Goal: Task Accomplishment & Management: Manage account settings

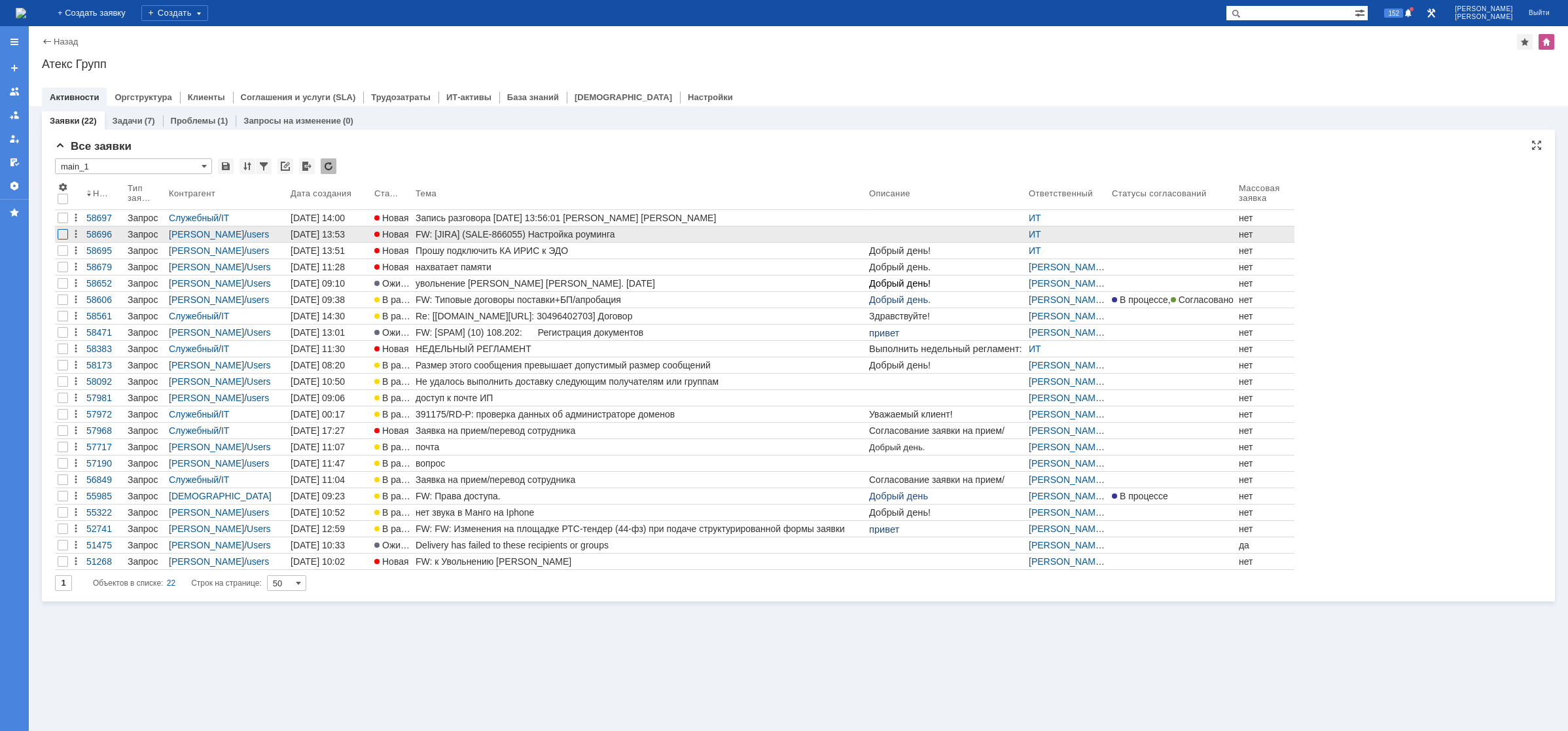
click at [66, 235] on div at bounding box center [63, 235] width 11 height 11
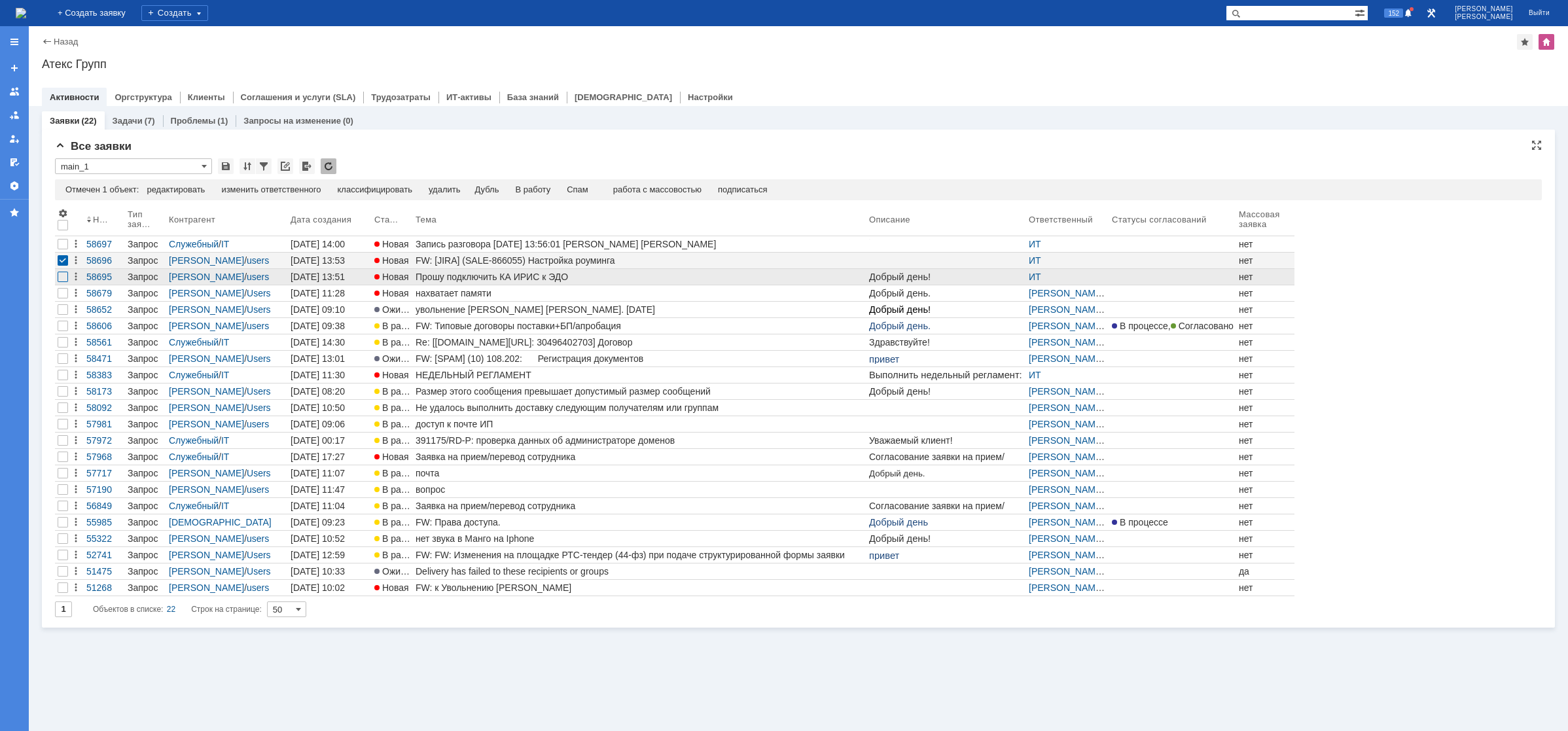
click at [61, 276] on div at bounding box center [63, 277] width 11 height 11
click at [325, 188] on div "изменить ответственного" at bounding box center [334, 190] width 100 height 11
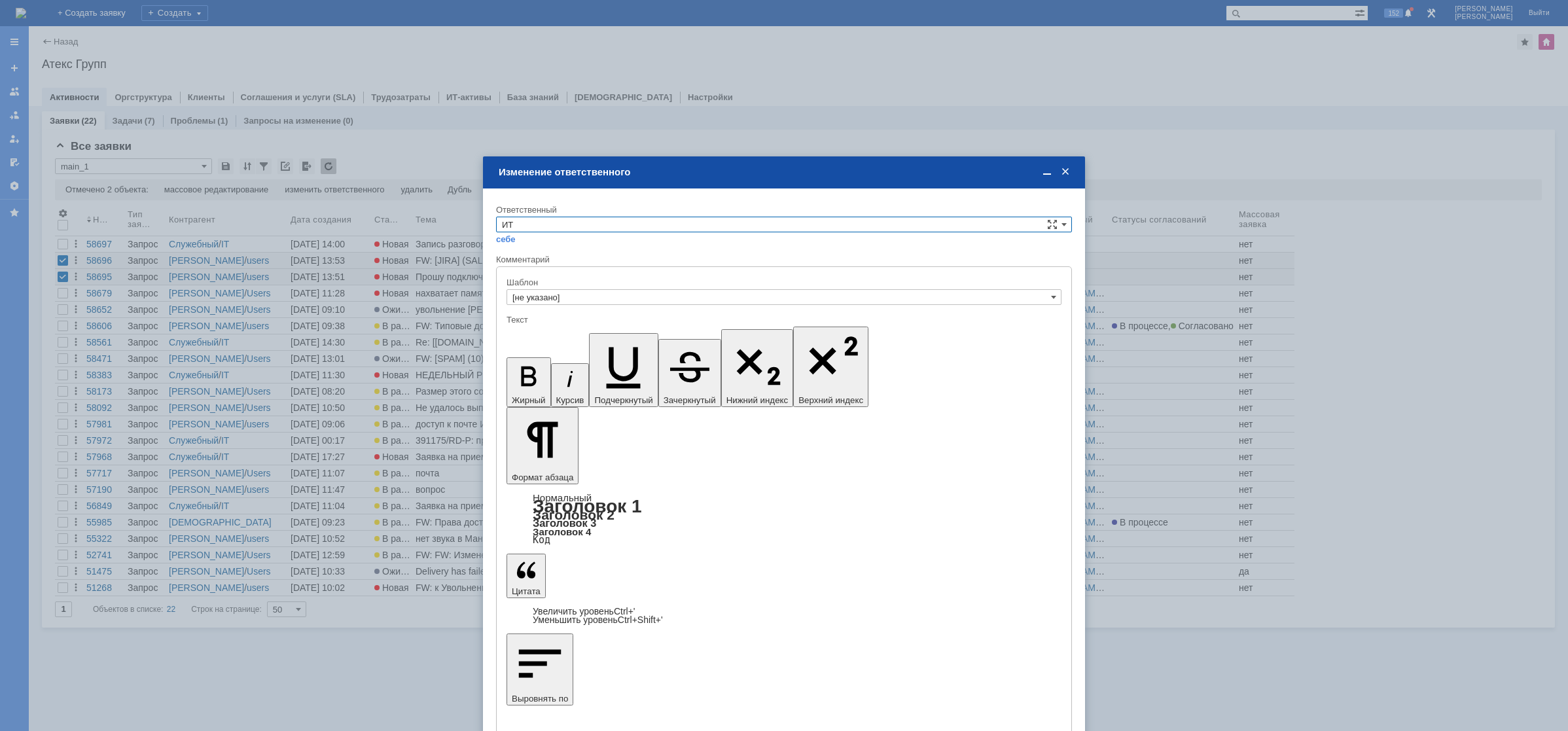
click at [602, 228] on input "ИТ" at bounding box center [784, 224] width 576 height 15
click at [544, 258] on span "АСУ" at bounding box center [784, 258] width 564 height 11
type input "АСУ"
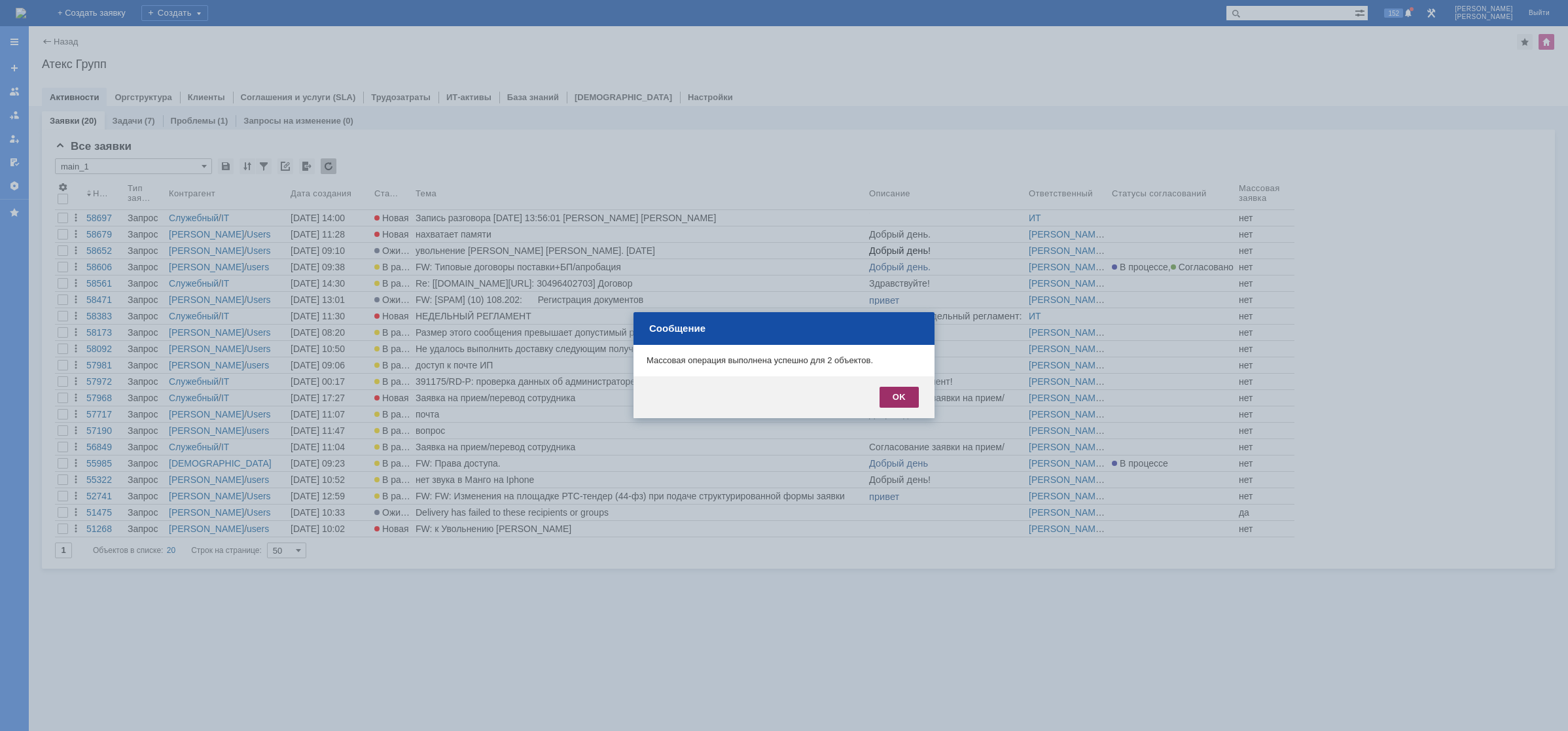
click at [901, 402] on div "OK" at bounding box center [899, 397] width 39 height 21
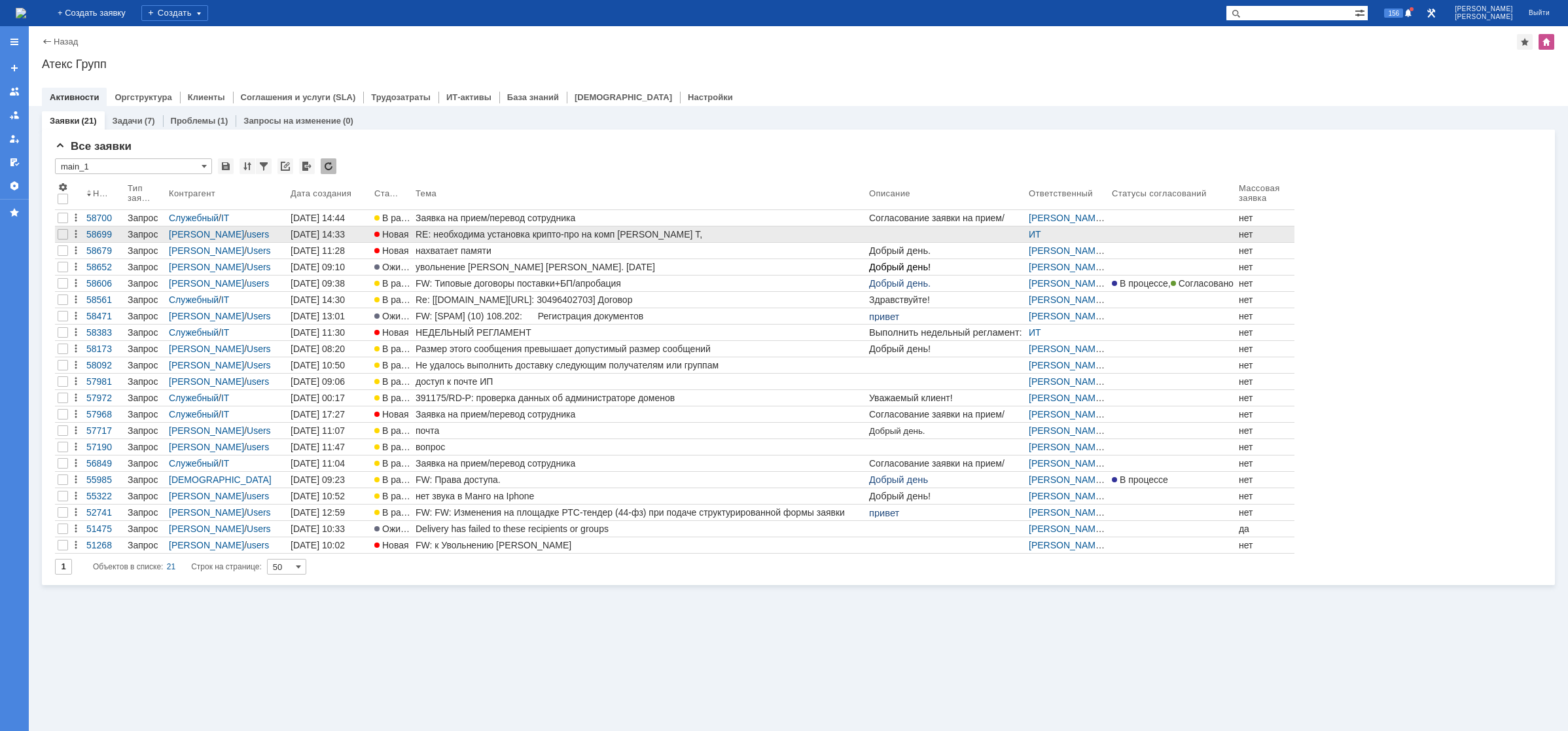
click at [440, 235] on div "RE: необходима установка крипто-про на комп [PERSON_NAME] Т," at bounding box center [640, 235] width 448 height 11
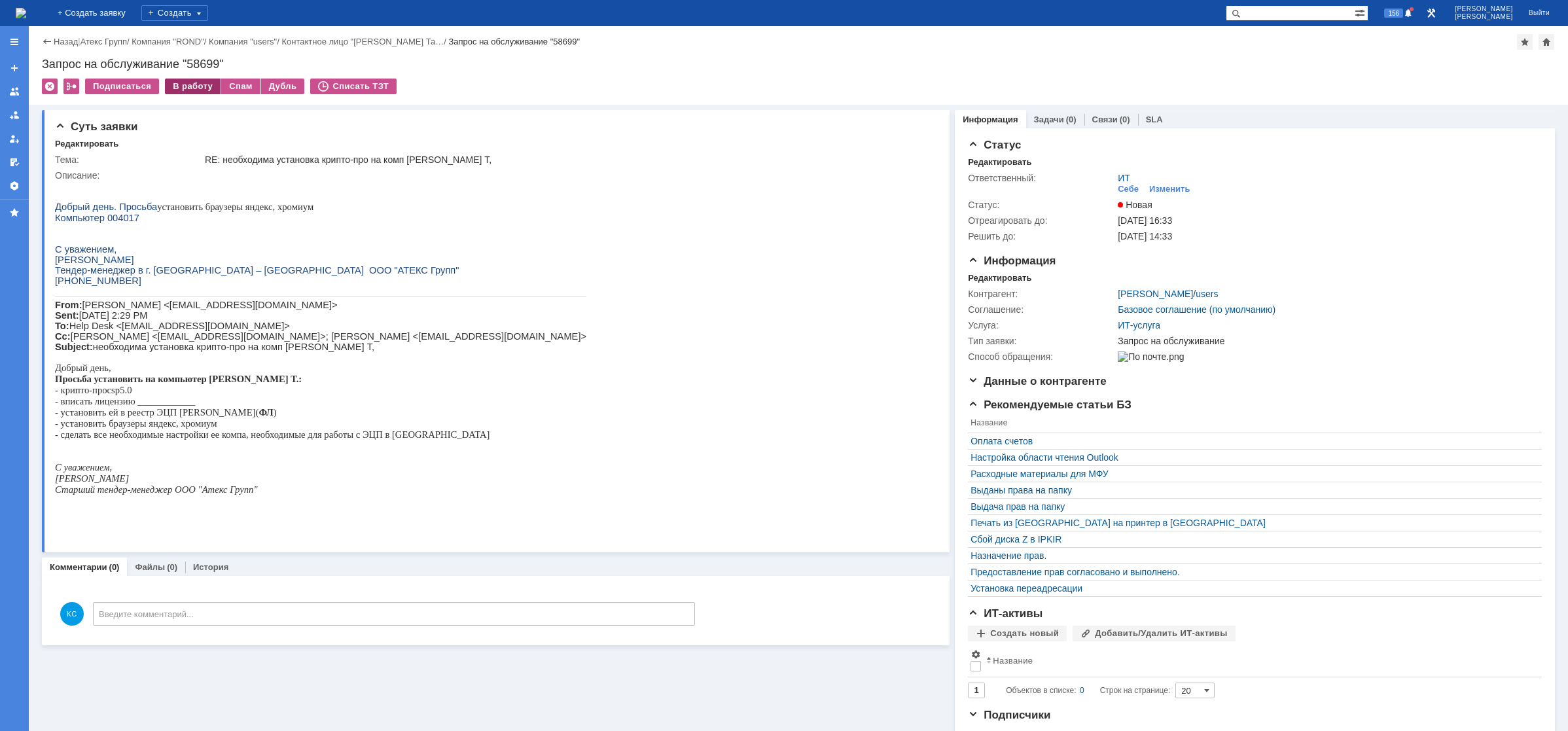
click at [189, 88] on div "В работу" at bounding box center [192, 86] width 55 height 15
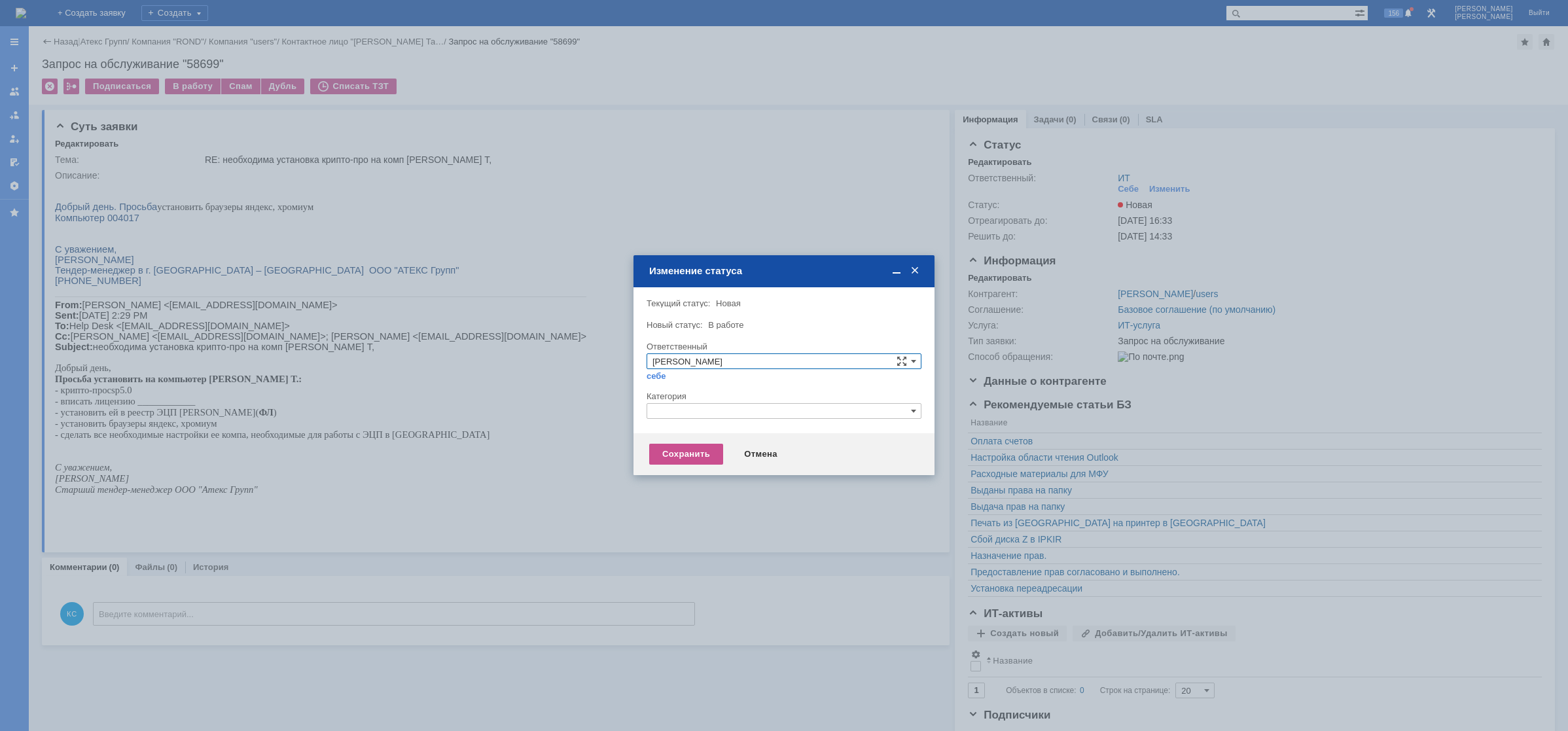
click at [702, 409] on input "text" at bounding box center [783, 410] width 275 height 15
drag, startPoint x: 670, startPoint y: 409, endPoint x: 634, endPoint y: 406, distance: 36.1
click at [634, 406] on div "Внимание! Текущий статус: [GEOGRAPHIC_DATA] статус: В работе В работе Ответстве…" at bounding box center [784, 360] width 301 height 146
click at [681, 472] on span "Прочее" at bounding box center [784, 472] width 263 height 11
type input "Прочее"
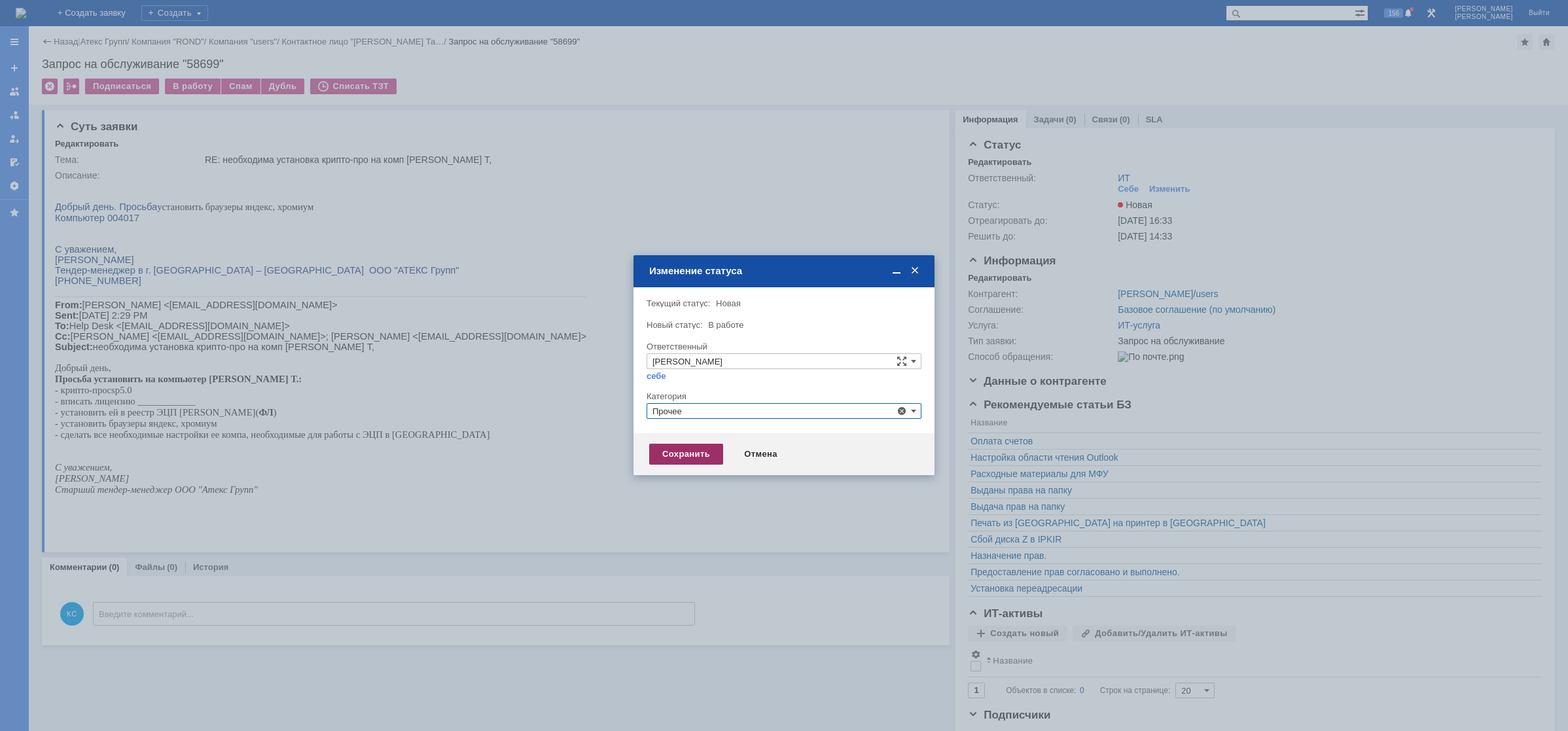
click at [674, 455] on div "Сохранить" at bounding box center [686, 454] width 74 height 21
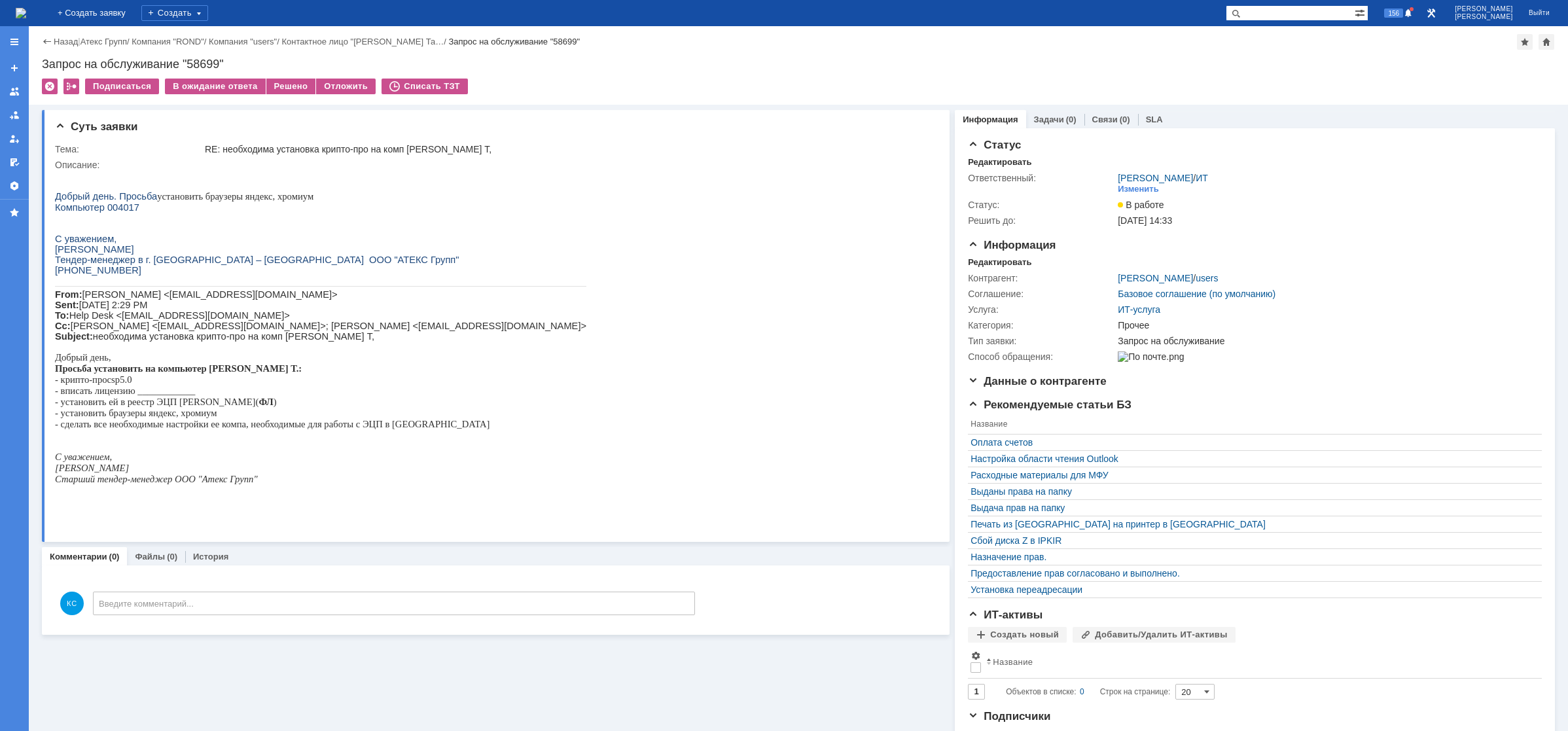
click at [26, 23] on div "На домашнюю" at bounding box center [21, 13] width 11 height 26
click at [26, 18] on img at bounding box center [21, 13] width 11 height 11
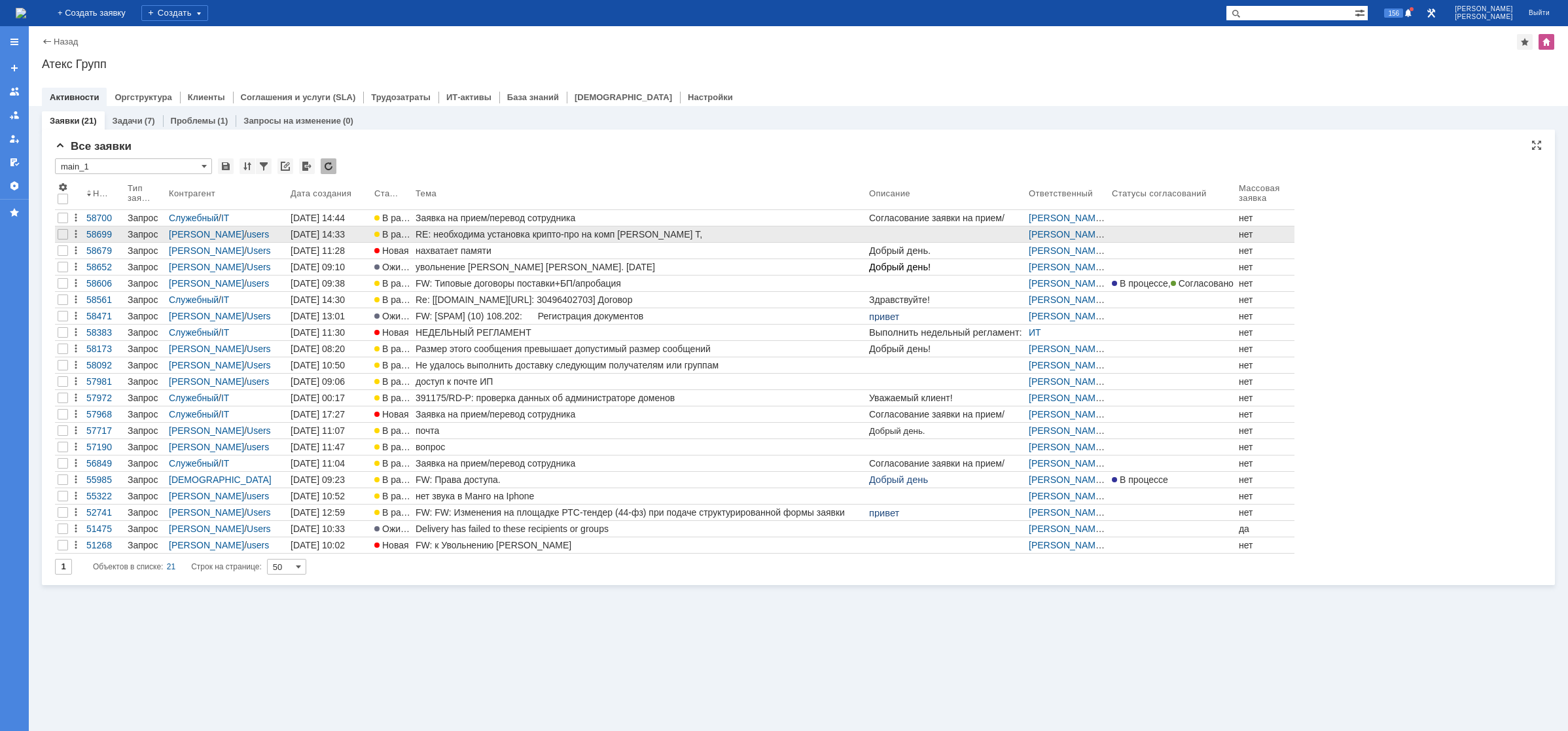
click at [449, 237] on div "RE: необходима установка крипто-про на комп [PERSON_NAME] Т," at bounding box center [640, 235] width 448 height 11
